Goal: Information Seeking & Learning: Find specific page/section

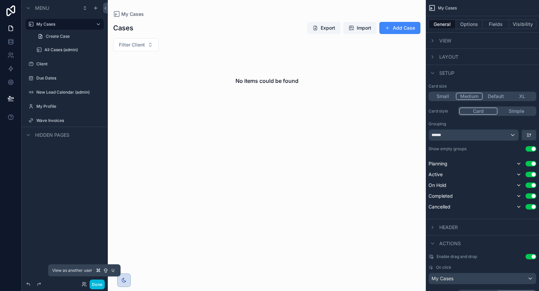
click at [82, 262] on icon at bounding box center [83, 283] width 5 height 5
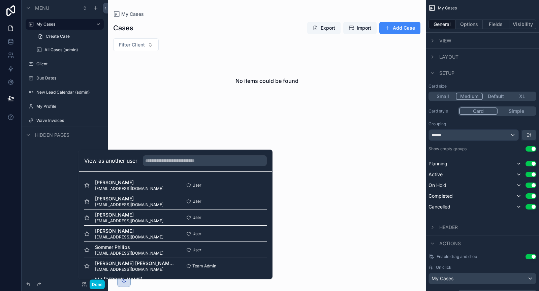
click at [0, 0] on button "Select" at bounding box center [0, 0] width 0 height 0
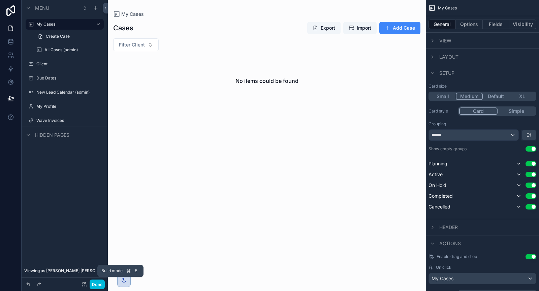
click at [93, 287] on button "Done" at bounding box center [97, 284] width 15 height 10
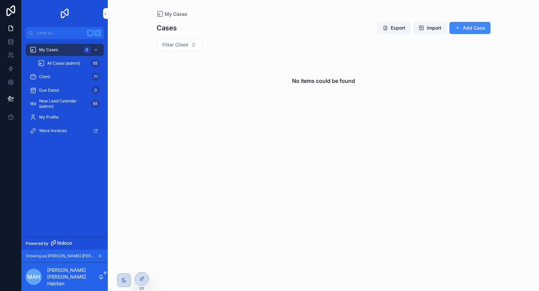
click at [68, 64] on span "All Cases (admin)" at bounding box center [63, 63] width 33 height 5
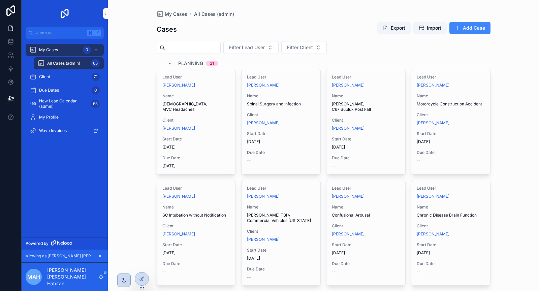
click at [188, 49] on input "scrollable content" at bounding box center [192, 47] width 55 height 9
type input "*******"
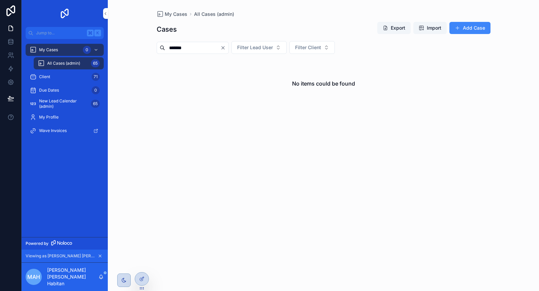
click at [211, 51] on input "*******" at bounding box center [192, 47] width 55 height 9
click at [226, 47] on icon "Clear" at bounding box center [222, 47] width 5 height 5
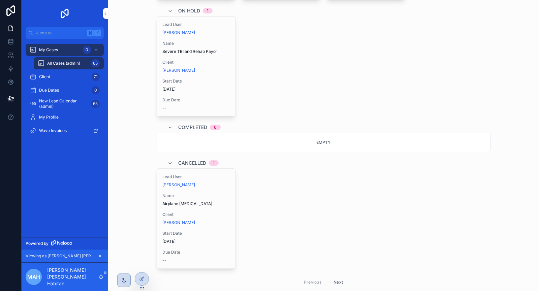
scroll to position [1005, 0]
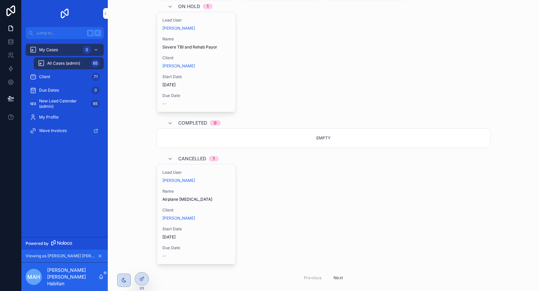
click at [336, 272] on button "Next" at bounding box center [338, 277] width 19 height 10
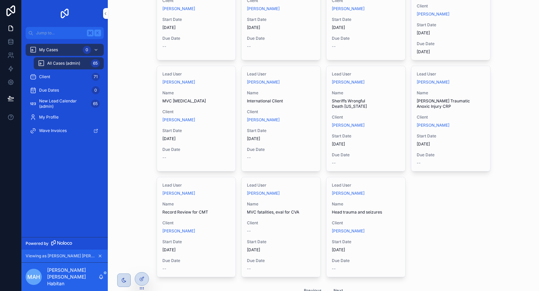
scroll to position [738, 0]
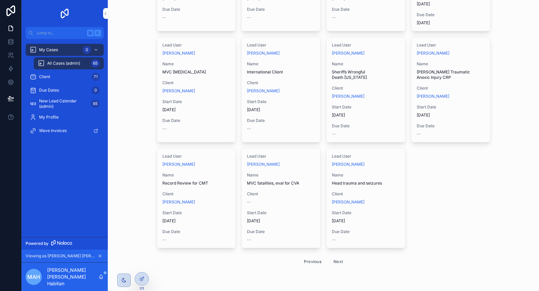
click at [340, 262] on button "Next" at bounding box center [338, 261] width 19 height 10
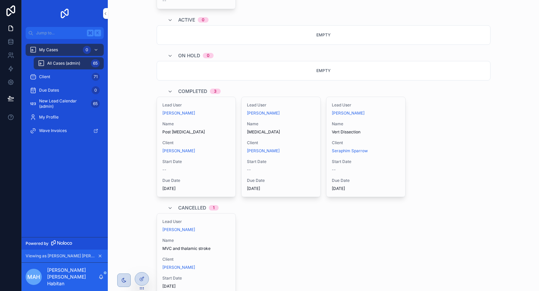
scroll to position [161, 0]
click at [189, 166] on div "--" at bounding box center [196, 168] width 68 height 5
